Goal: Task Accomplishment & Management: Use online tool/utility

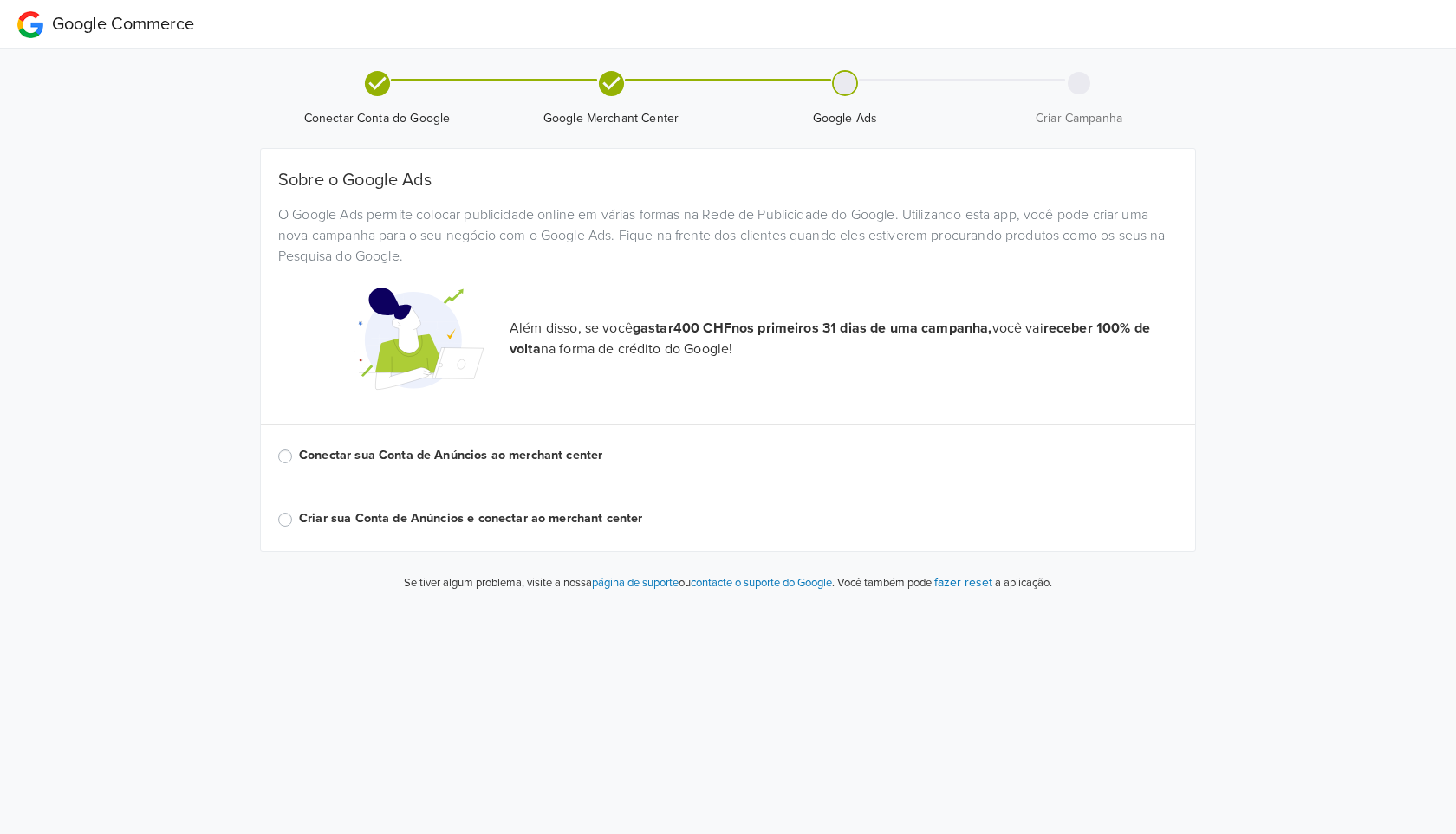
click at [299, 453] on label "Conectar sua Conta de Anúncios ao merchant center" at bounding box center [738, 456] width 878 height 19
click at [0, 0] on input "Conectar sua Conta de Anúncios ao merchant center" at bounding box center [0, 0] width 0 height 0
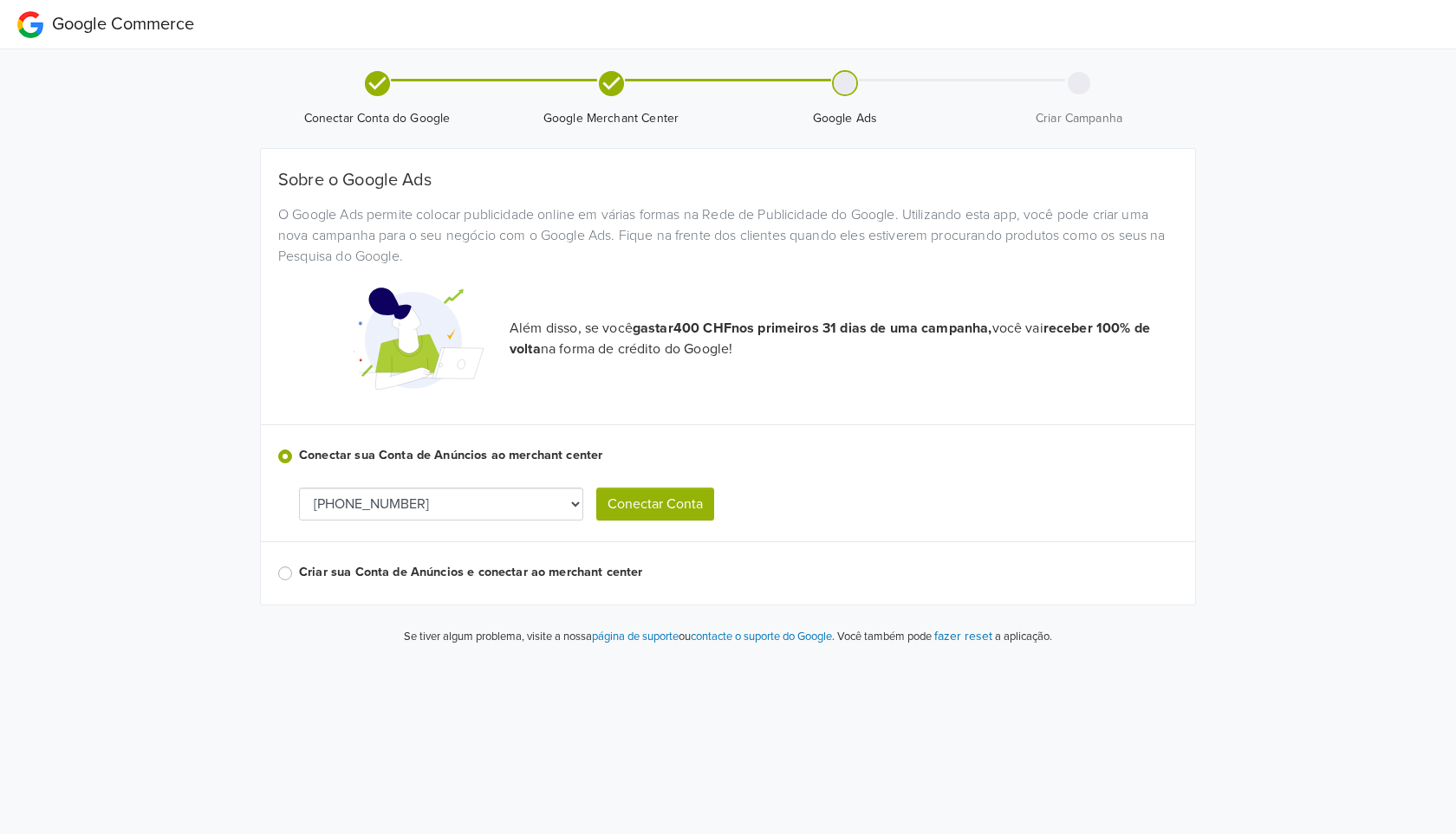
click at [641, 502] on button "Conectar Conta" at bounding box center [655, 504] width 118 height 33
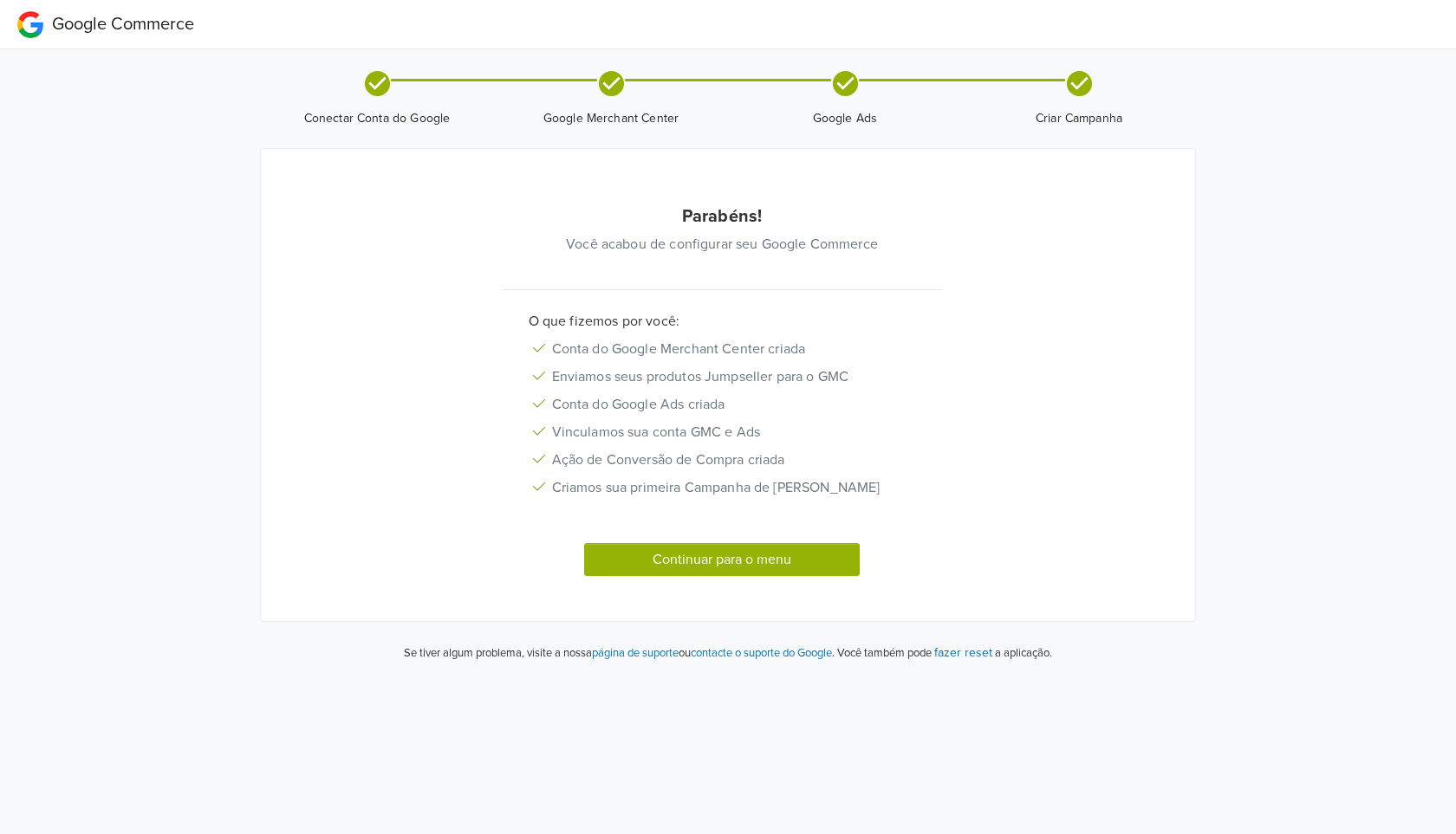
click at [782, 576] on button "Continuar para o menu" at bounding box center [721, 559] width 276 height 33
